Goal: Task Accomplishment & Management: Manage account settings

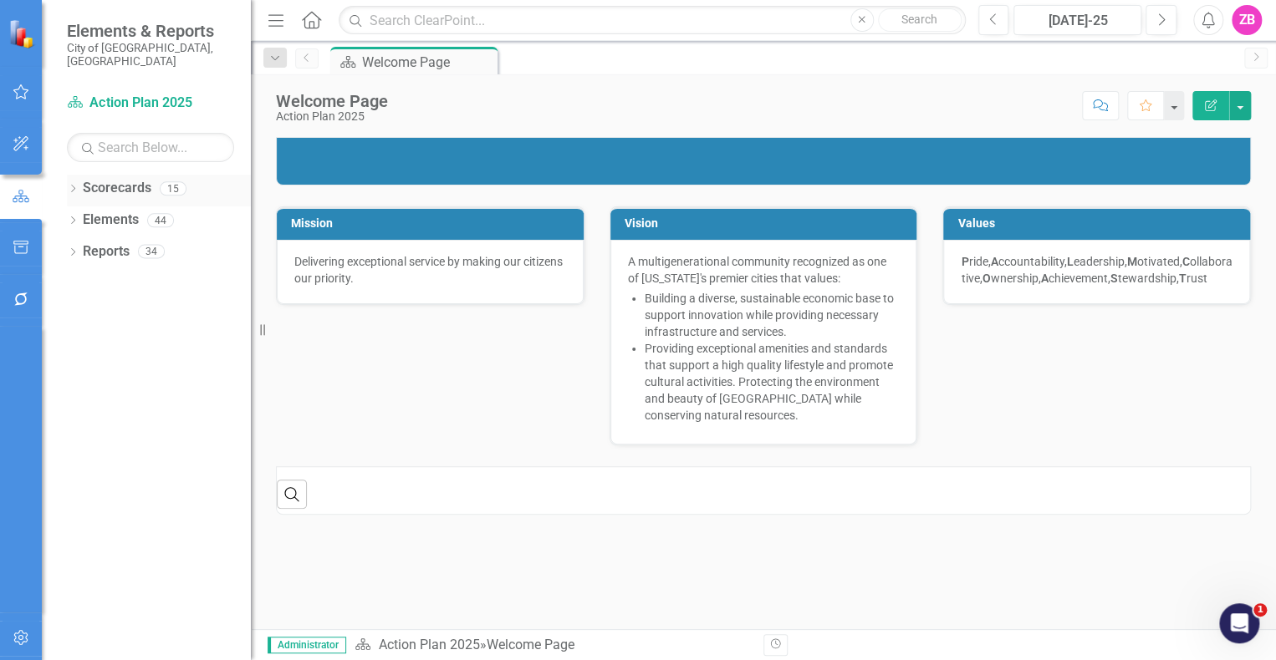
click at [74, 186] on icon "Dropdown" at bounding box center [73, 190] width 12 height 9
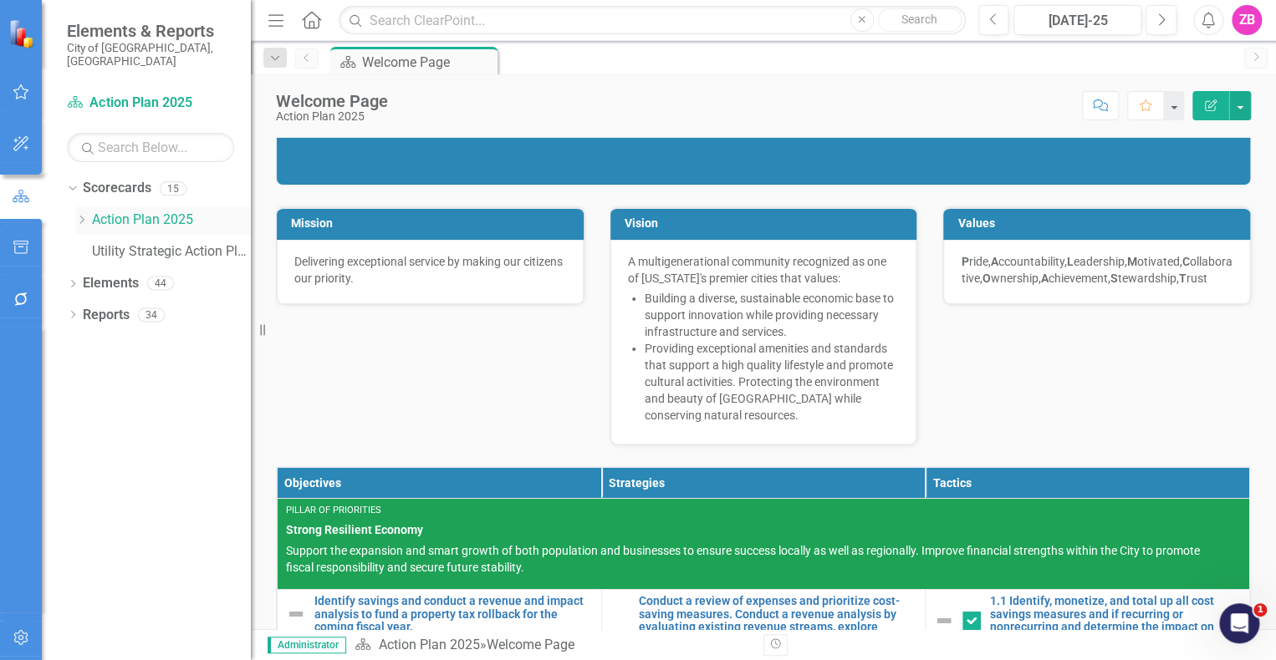
click at [139, 220] on div "Dropdown Action Plan 2025" at bounding box center [163, 220] width 176 height 28
click at [117, 211] on link "Action Plan 2025" at bounding box center [171, 220] width 159 height 19
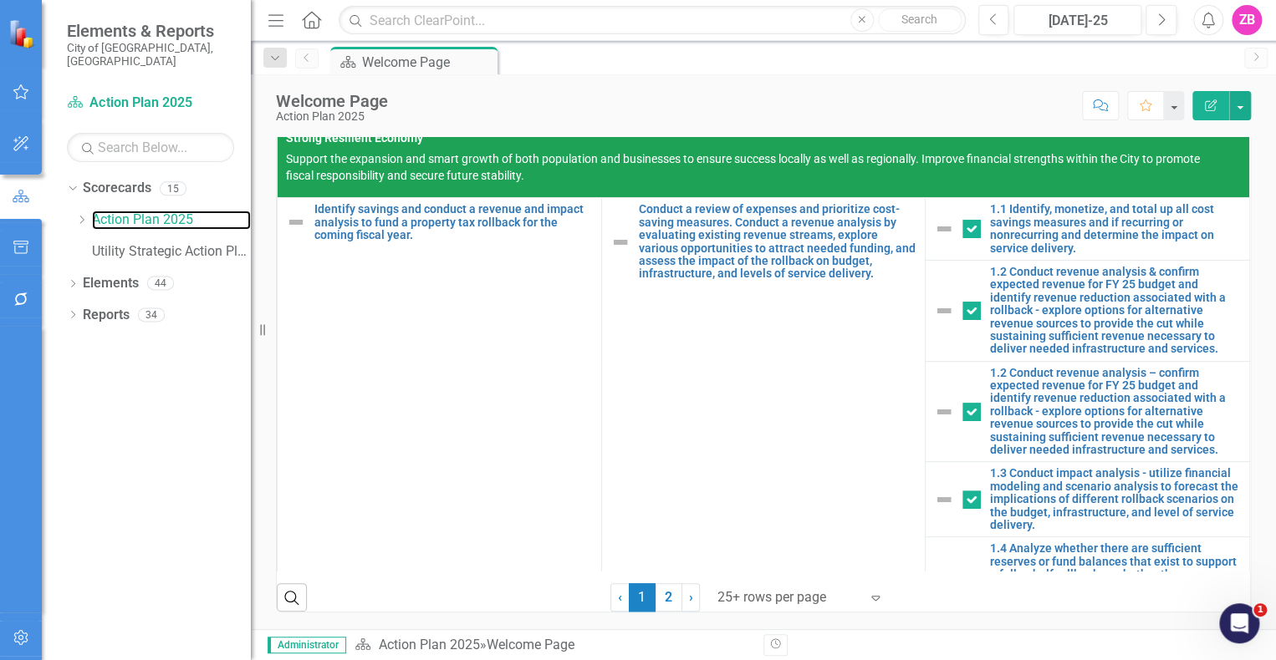
scroll to position [597, 0]
click at [655, 596] on link "2" at bounding box center [668, 598] width 27 height 28
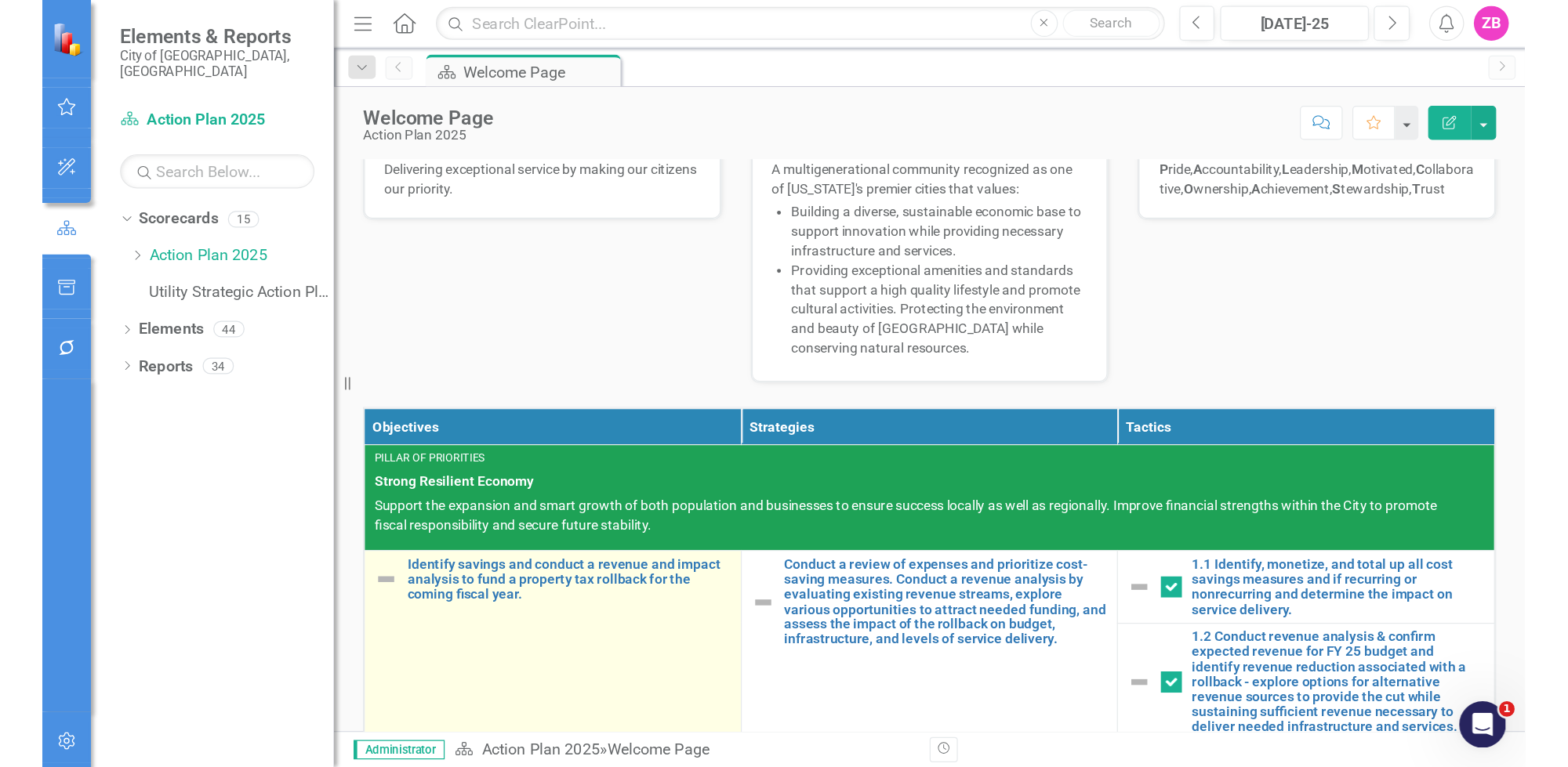
scroll to position [0, 0]
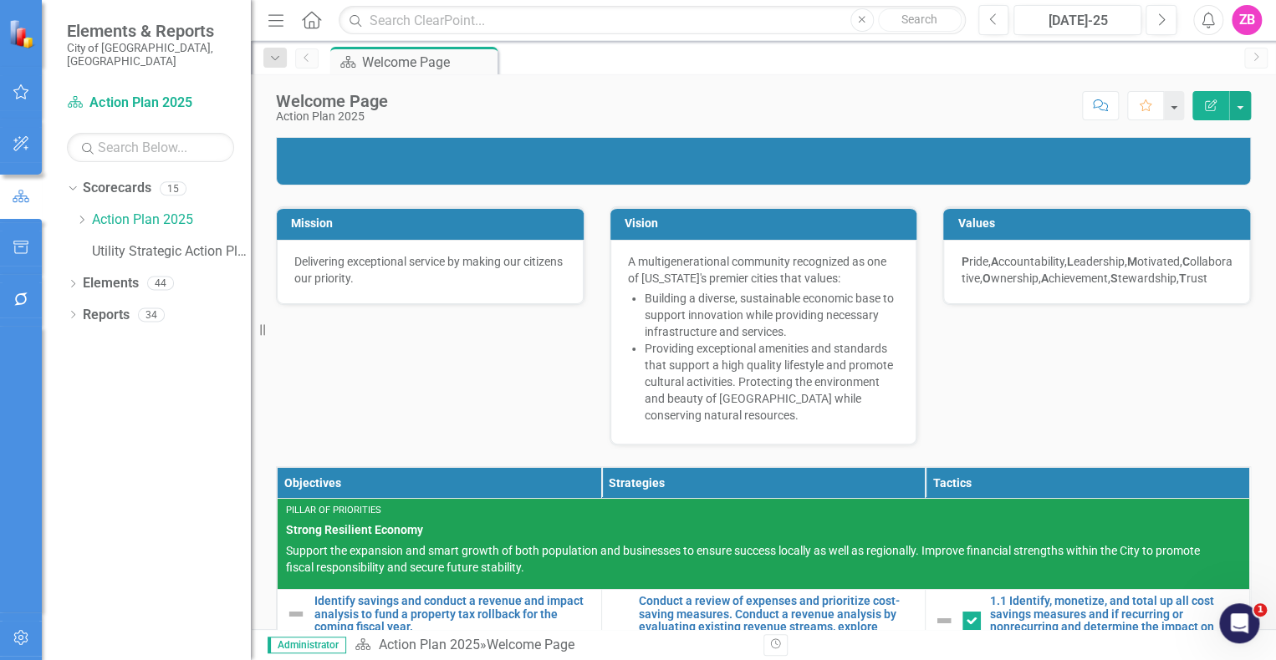
checkbox input "false"
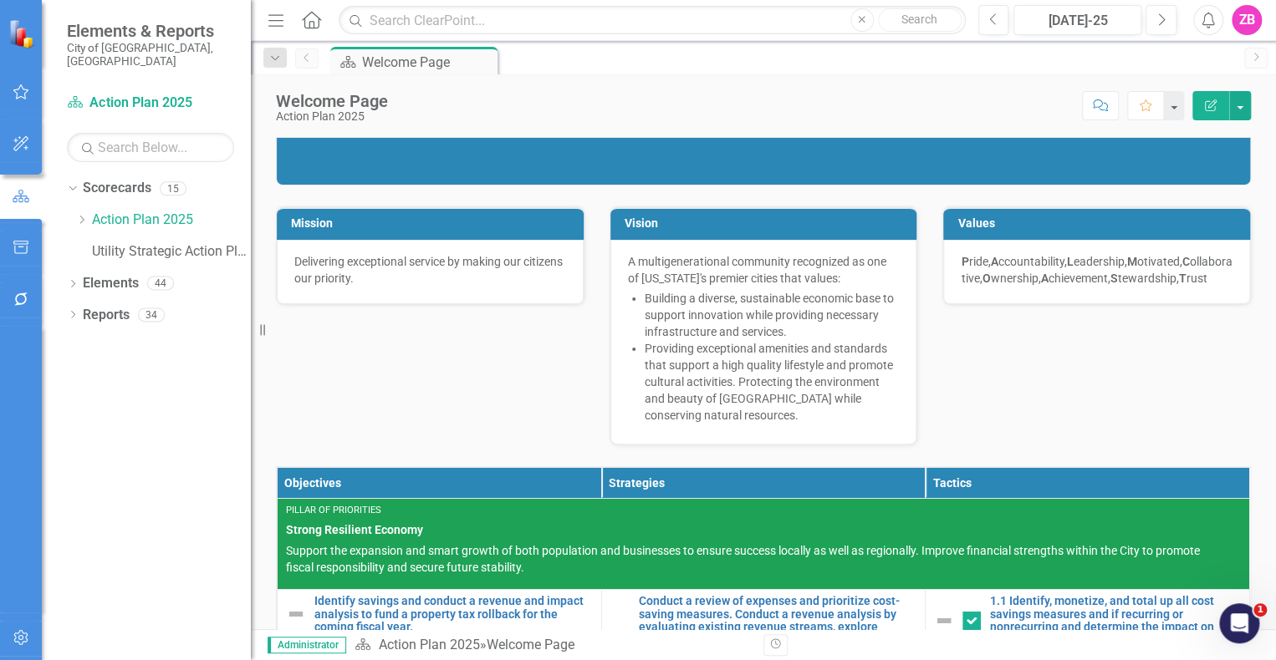
checkbox input "false"
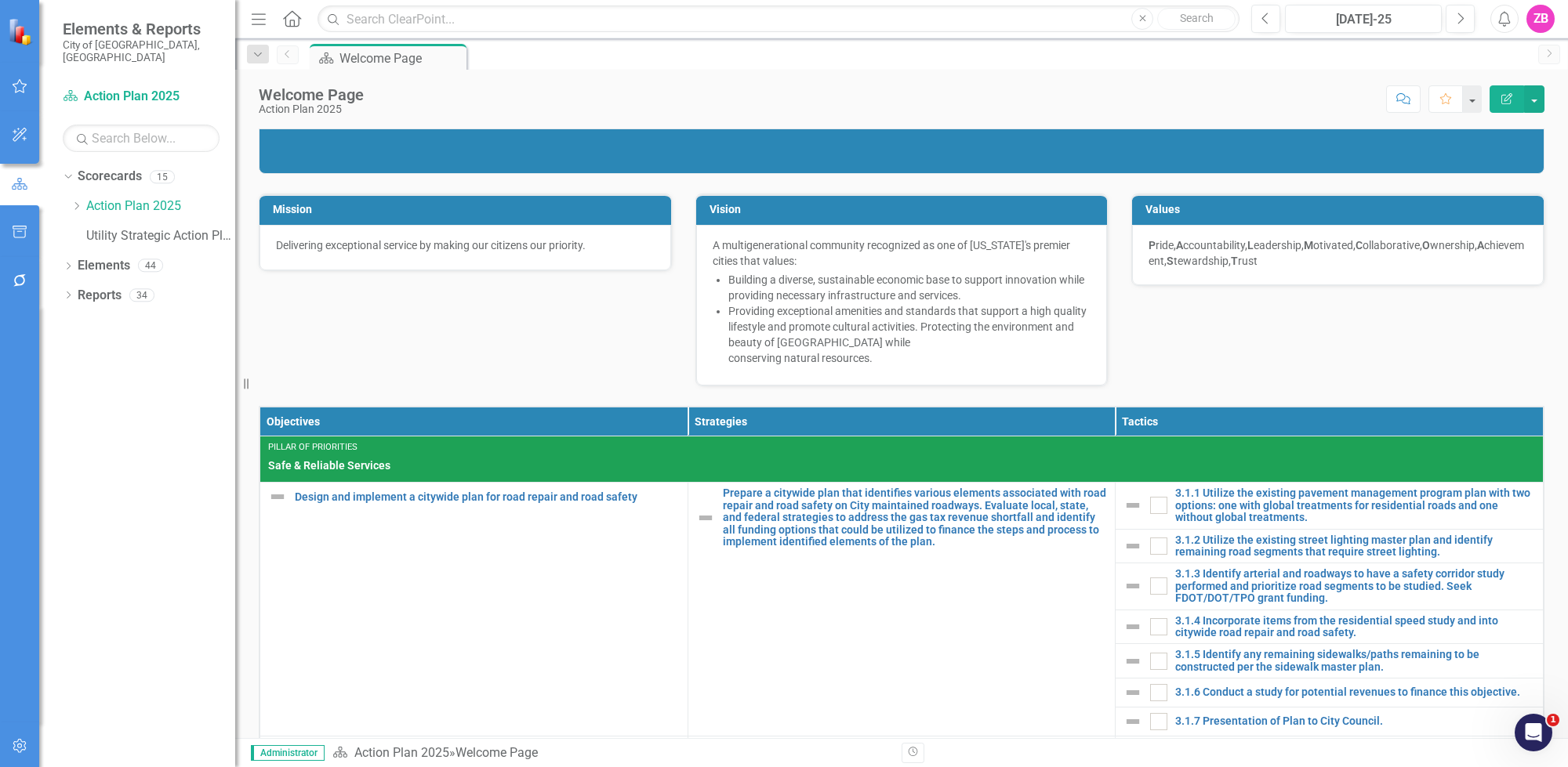
click at [44, 84] on div "Scorecard Action Plan 2025 Search Dropdown Scorecards 15 Dropdown Action Plan 2…" at bounding box center [137, 425] width 196 height 684
click at [28, 91] on button "button" at bounding box center [21, 86] width 36 height 33
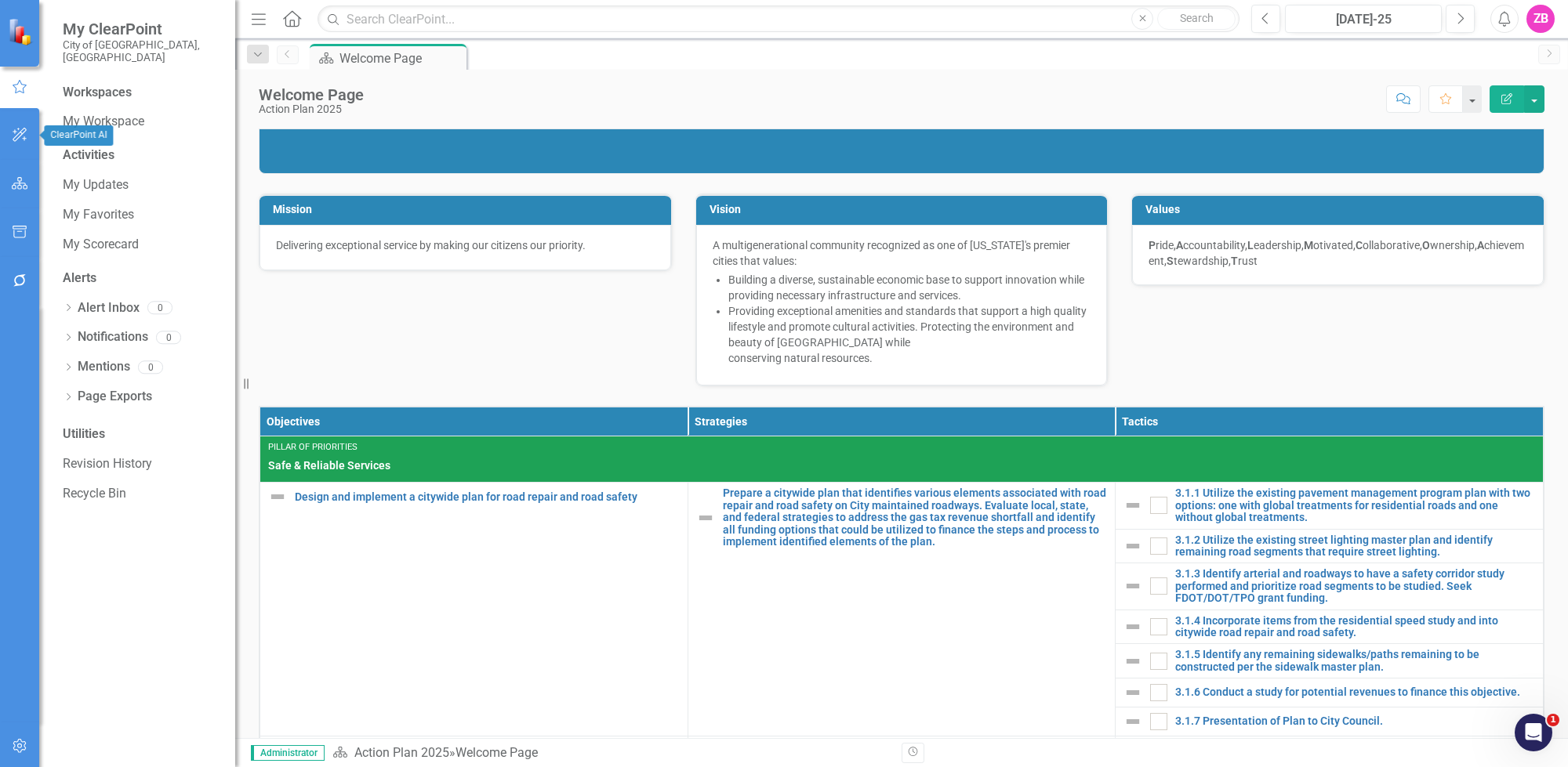
click at [22, 140] on icon "button" at bounding box center [21, 134] width 17 height 12
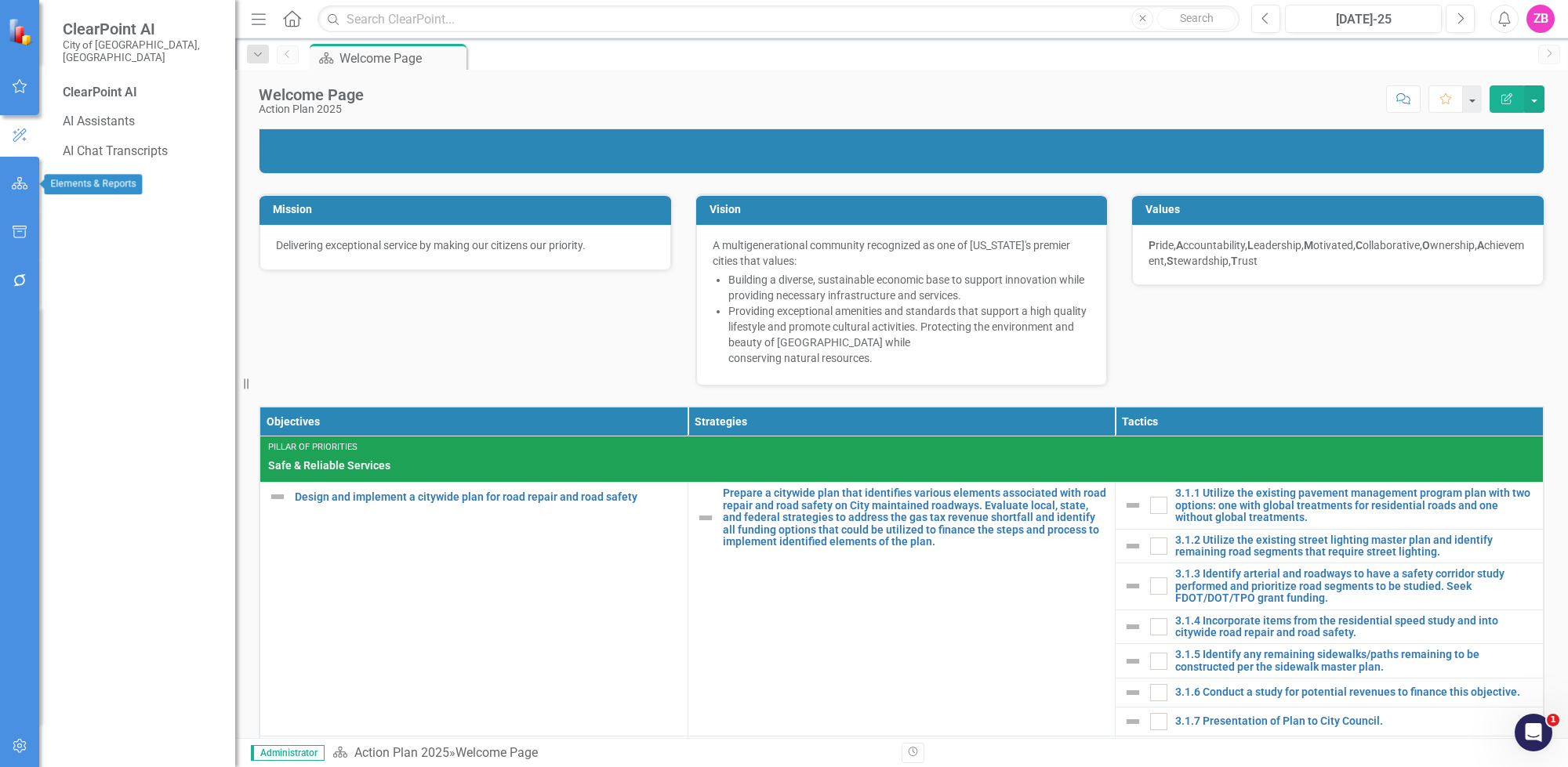
click at [17, 179] on icon "button" at bounding box center [21, 183] width 17 height 12
click at [10, 222] on button "button" at bounding box center [21, 233] width 36 height 33
